Goal: Information Seeking & Learning: Learn about a topic

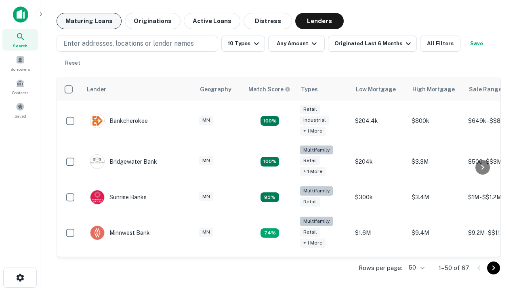
click at [89, 21] on button "Maturing Loans" at bounding box center [89, 21] width 65 height 16
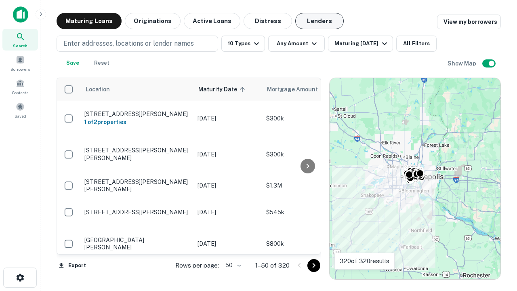
click at [319, 21] on button "Lenders" at bounding box center [319, 21] width 48 height 16
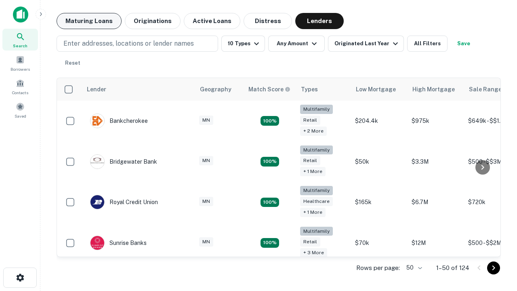
click at [89, 21] on button "Maturing Loans" at bounding box center [89, 21] width 65 height 16
